Goal: Find specific page/section: Find specific page/section

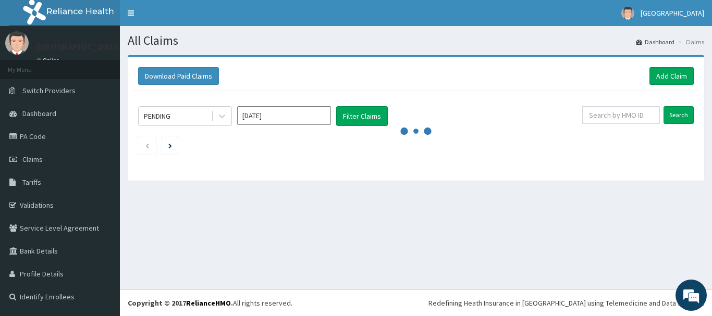
click at [316, 200] on div "All Claims Dashboard Claims Download Paid Claims Add Claim × Note you can only …" at bounding box center [416, 158] width 592 height 264
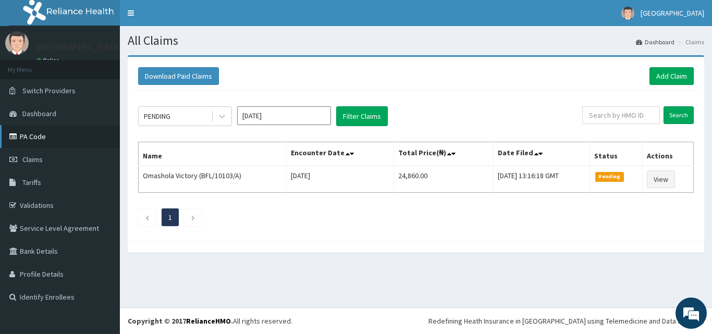
click at [46, 135] on link "PA Code" at bounding box center [60, 136] width 120 height 23
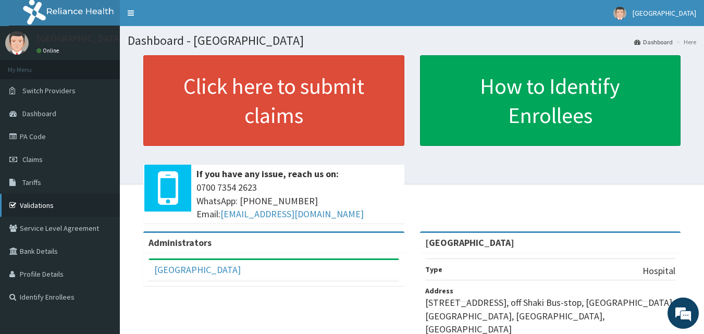
click at [36, 200] on link "Validations" at bounding box center [60, 205] width 120 height 23
click at [42, 173] on link "Tariffs" at bounding box center [60, 182] width 120 height 23
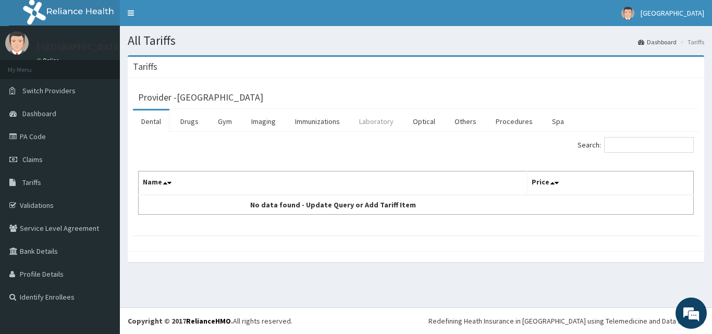
click at [382, 126] on link "Laboratory" at bounding box center [376, 122] width 51 height 22
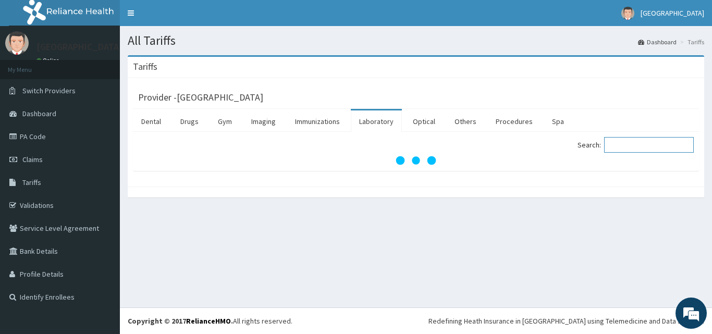
click at [654, 142] on input "Search:" at bounding box center [649, 145] width 90 height 16
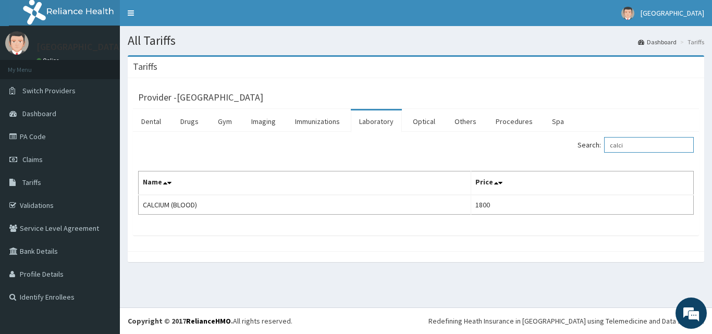
type input "calci"
click at [44, 137] on link "PA Code" at bounding box center [60, 136] width 120 height 23
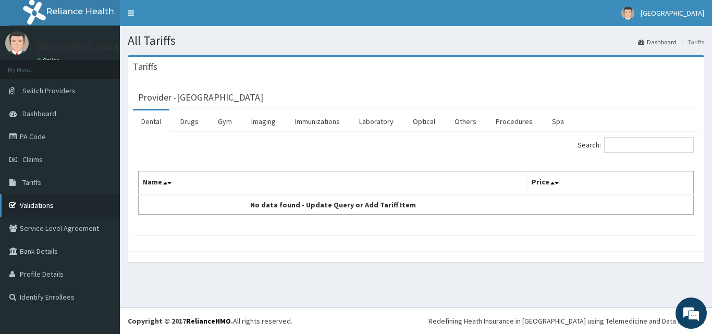
click at [37, 204] on link "Validations" at bounding box center [60, 205] width 120 height 23
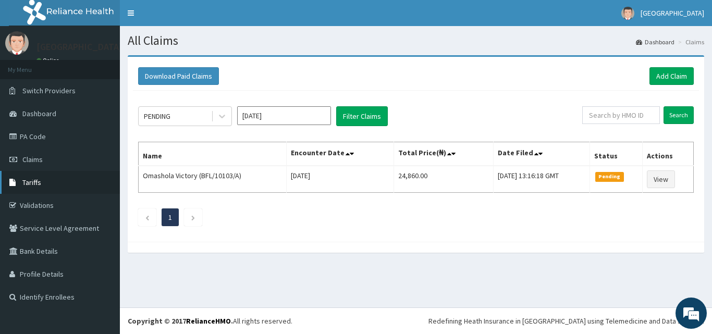
click at [28, 188] on link "Tariffs" at bounding box center [60, 182] width 120 height 23
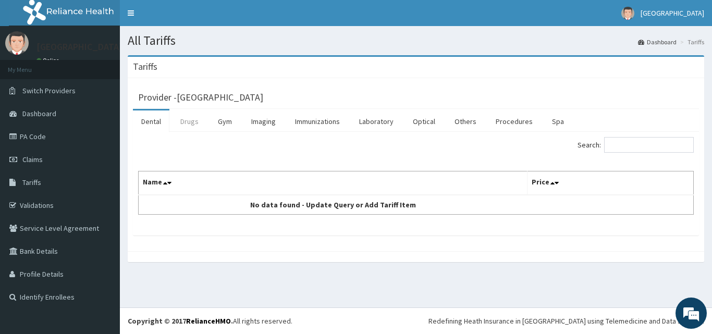
click at [201, 122] on link "Drugs" at bounding box center [189, 122] width 35 height 22
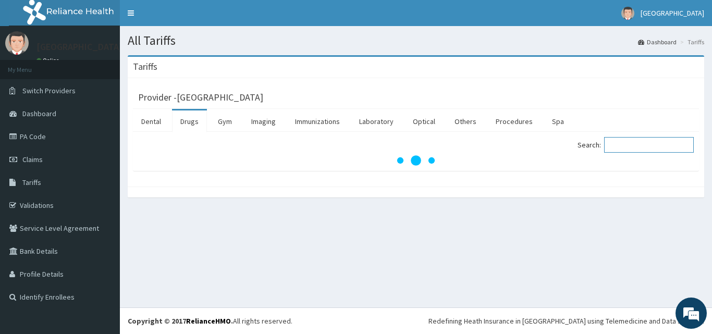
click at [641, 144] on input "Search:" at bounding box center [649, 145] width 90 height 16
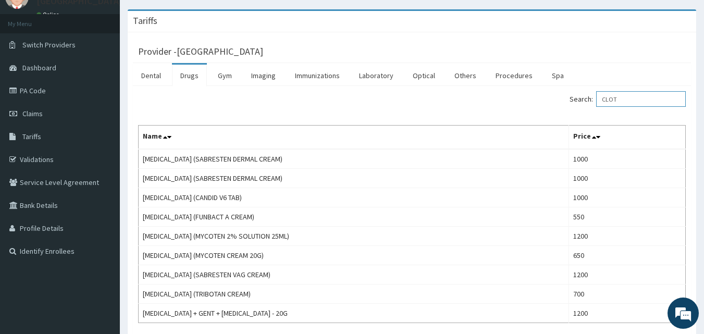
scroll to position [40, 0]
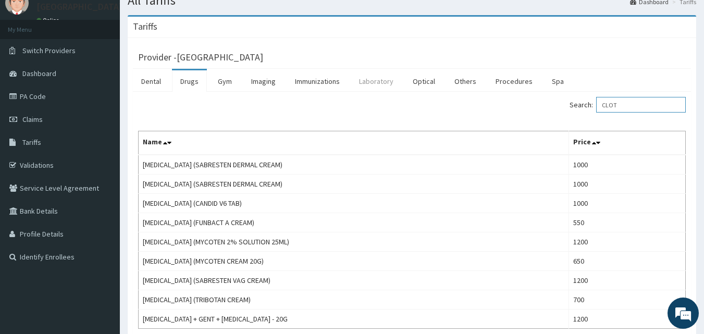
type input "CLOT"
